Goal: Task Accomplishment & Management: Complete application form

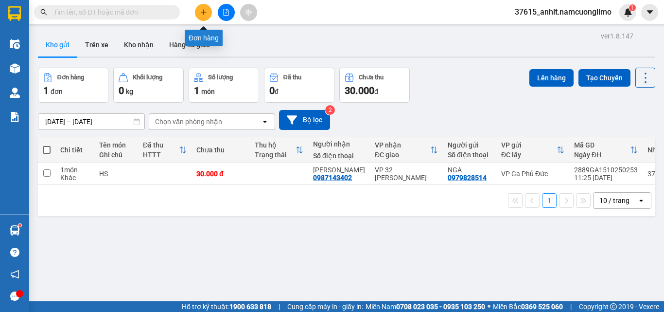
click at [205, 7] on button at bounding box center [203, 12] width 17 height 17
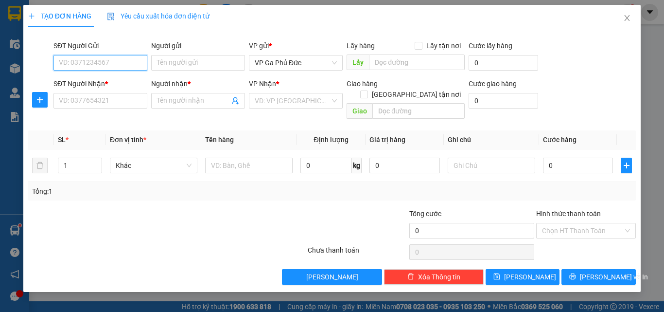
click at [110, 65] on input "SĐT Người Gửi" at bounding box center [100, 63] width 94 height 16
type input "0868062828"
click at [109, 81] on div "0868062828 - [PERSON_NAME]" at bounding box center [107, 82] width 96 height 11
type input "HUYỀN"
type input "0868062828"
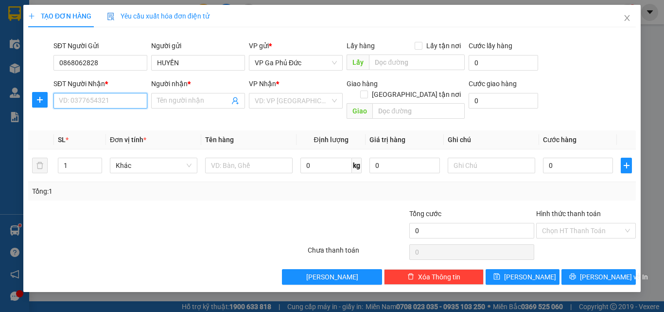
click at [112, 96] on input "SĐT Người Nhận *" at bounding box center [100, 101] width 94 height 16
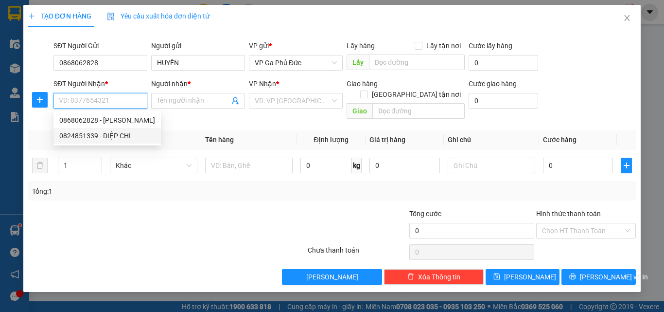
click at [125, 135] on div "0824851339 - DIỆP CHI" at bounding box center [107, 135] width 96 height 11
type input "0824851339"
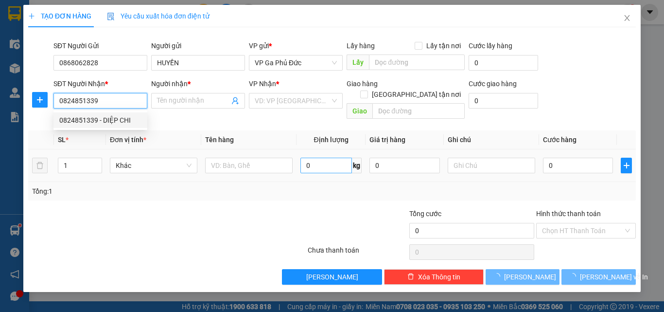
type input "DIỆP CHI"
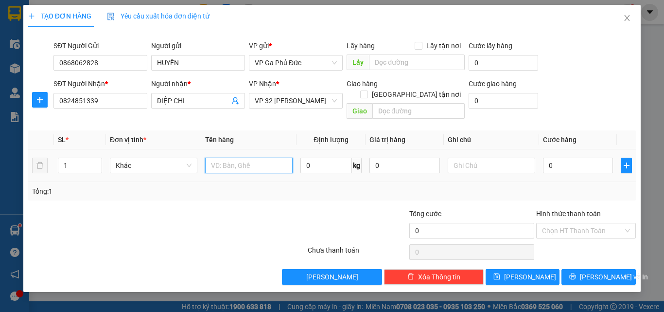
click at [253, 157] on input "text" at bounding box center [248, 165] width 87 height 16
type input "THỰC PHẨM"
click at [561, 157] on input "0" at bounding box center [578, 165] width 70 height 16
type input "6"
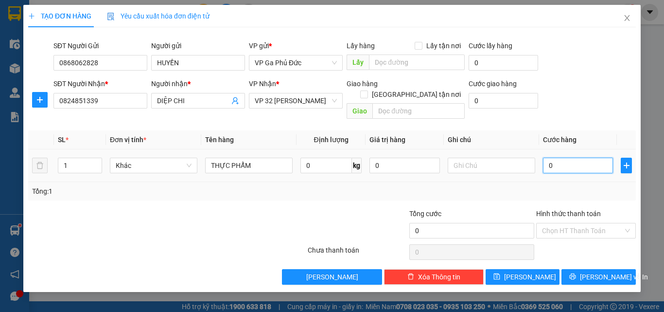
type input "6"
type input "60"
type input "60.000"
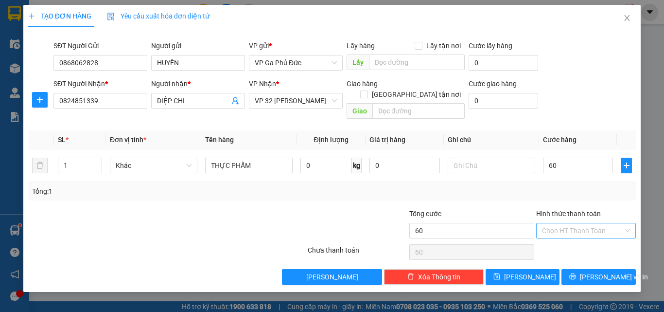
type input "60.000"
click at [580, 223] on input "Hình thức thanh toán" at bounding box center [582, 230] width 81 height 15
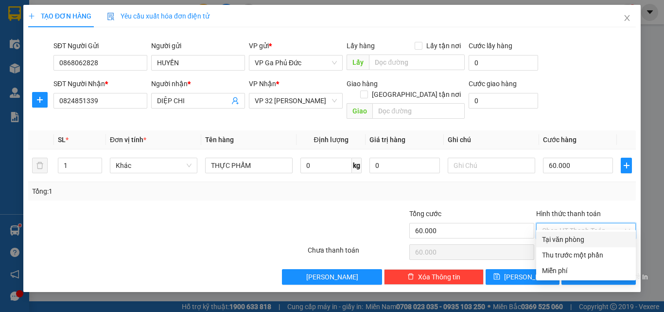
click at [574, 240] on div "Tại văn phòng" at bounding box center [586, 239] width 88 height 11
type input "0"
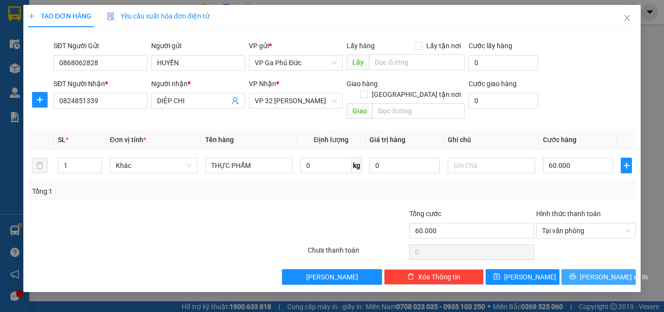
drag, startPoint x: 612, startPoint y: 269, endPoint x: 616, endPoint y: 261, distance: 8.3
click at [612, 271] on span "[PERSON_NAME] và In" at bounding box center [614, 276] width 68 height 11
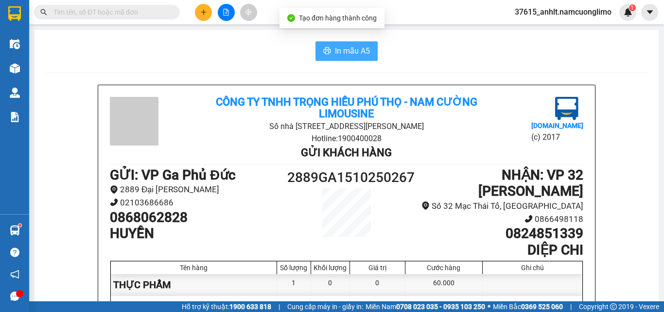
click at [344, 53] on span "In mẫu A5" at bounding box center [352, 51] width 35 height 12
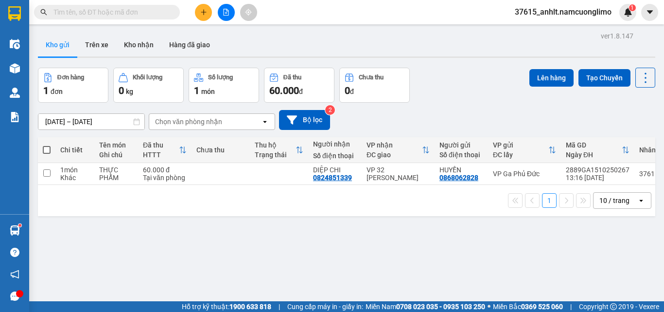
click at [421, 114] on div "[DATE] – [DATE] Press the down arrow key to interact with the calendar and sele…" at bounding box center [346, 120] width 617 height 20
